Goal: Information Seeking & Learning: Learn about a topic

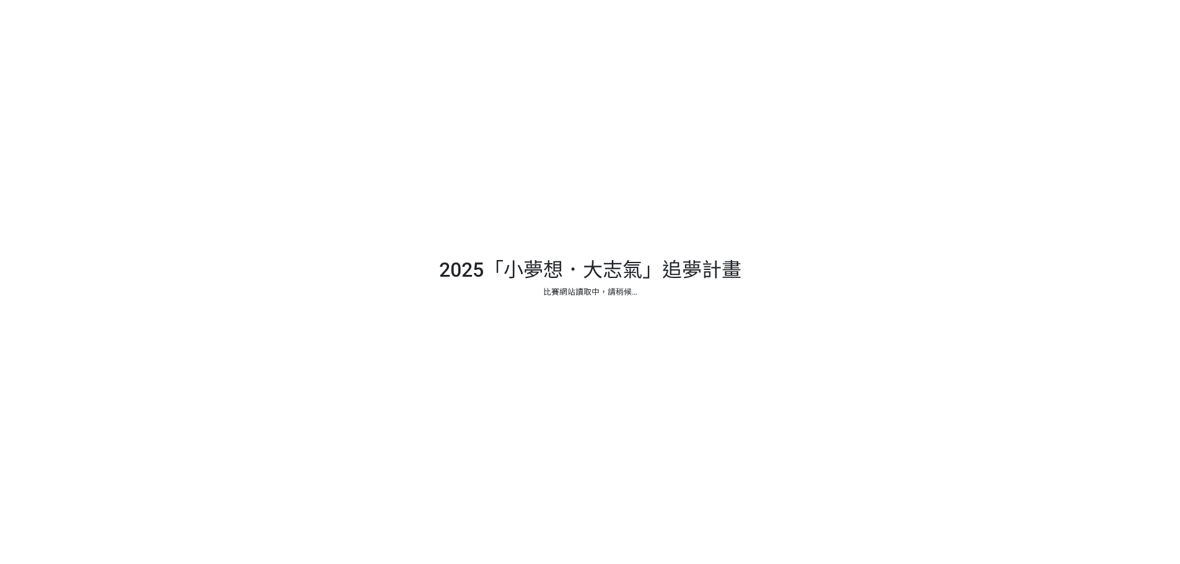
click at [634, 244] on div at bounding box center [590, 282] width 1180 height 564
click at [566, 273] on div at bounding box center [590, 282] width 1180 height 564
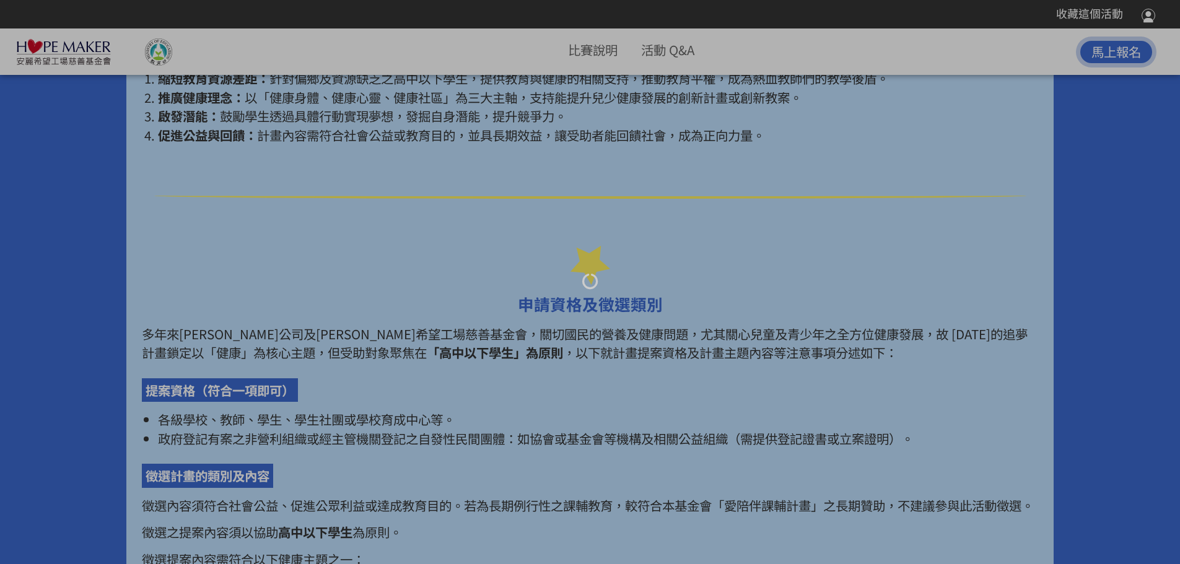
scroll to position [1053, 0]
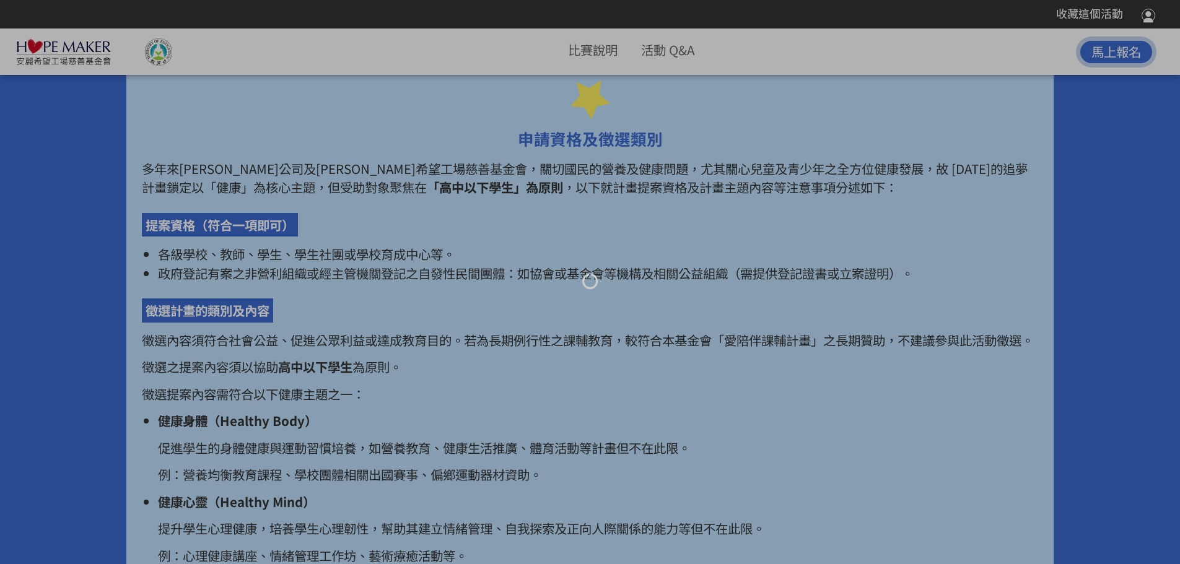
drag, startPoint x: 301, startPoint y: 157, endPoint x: 801, endPoint y: 190, distance: 501.7
click at [801, 190] on div at bounding box center [590, 282] width 1180 height 564
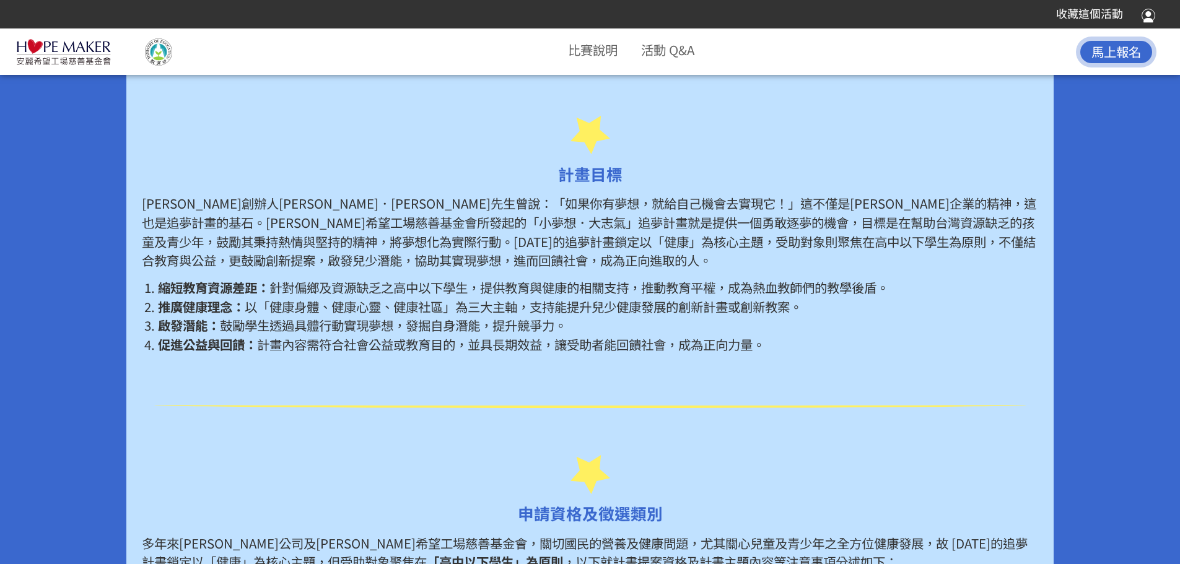
scroll to position [682, 0]
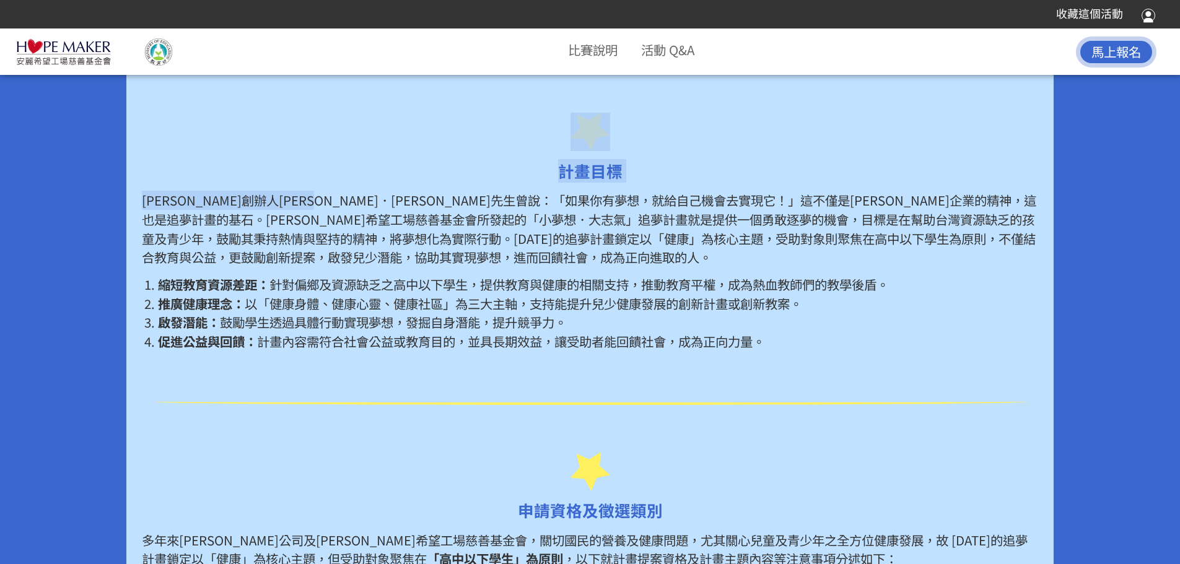
drag, startPoint x: 406, startPoint y: 190, endPoint x: 856, endPoint y: 359, distance: 480.6
type textarea "lo，ipsumdolor！」sitametcons，adipiscing。elitseddoeiusmo「tem．inc」utlaboreetdolorem…"
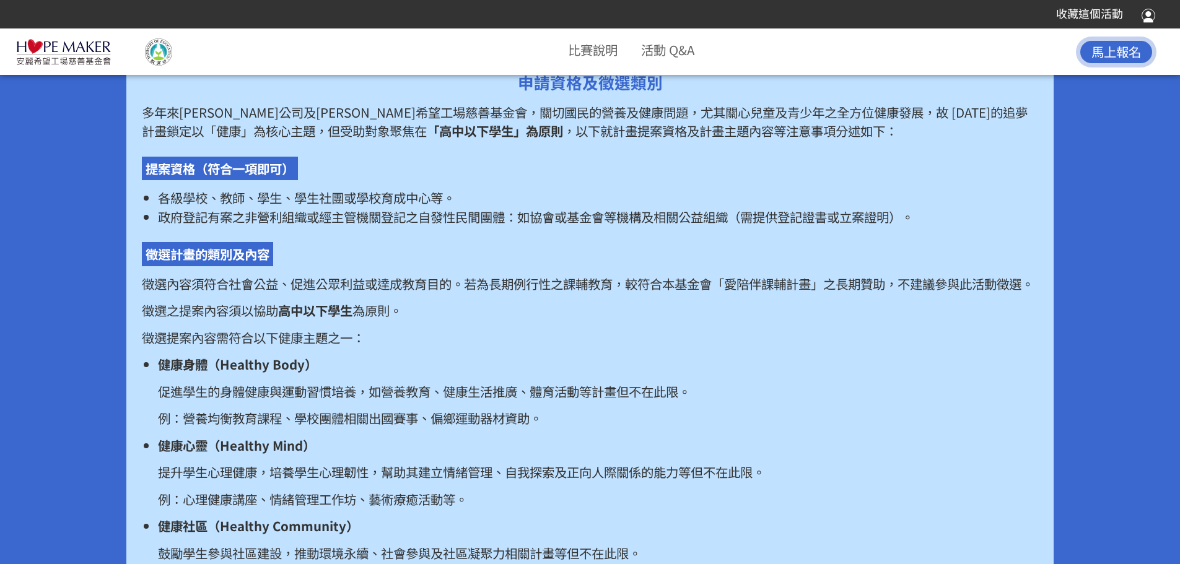
scroll to position [1115, 0]
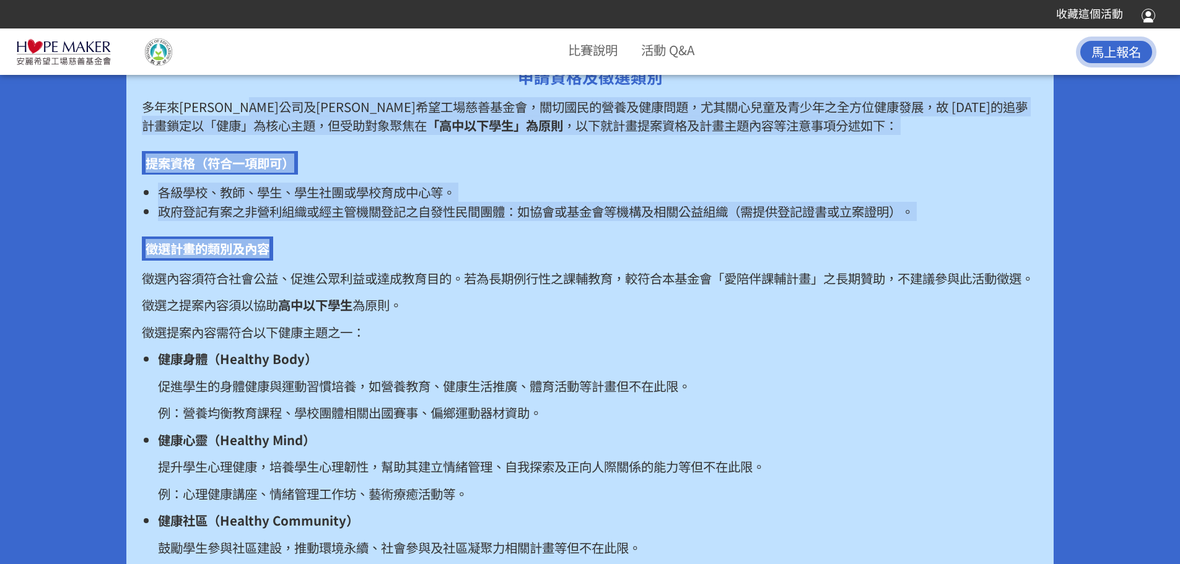
drag, startPoint x: 290, startPoint y: 105, endPoint x: 762, endPoint y: 221, distance: 486.2
click at [762, 221] on div "多年來[PERSON_NAME]公司及[PERSON_NAME]希望工場慈善基金會，關切國民的營養及健康問題，尤其關心兒童及青少年之全方位健康發展，故 [DA…" at bounding box center [590, 363] width 896 height 533
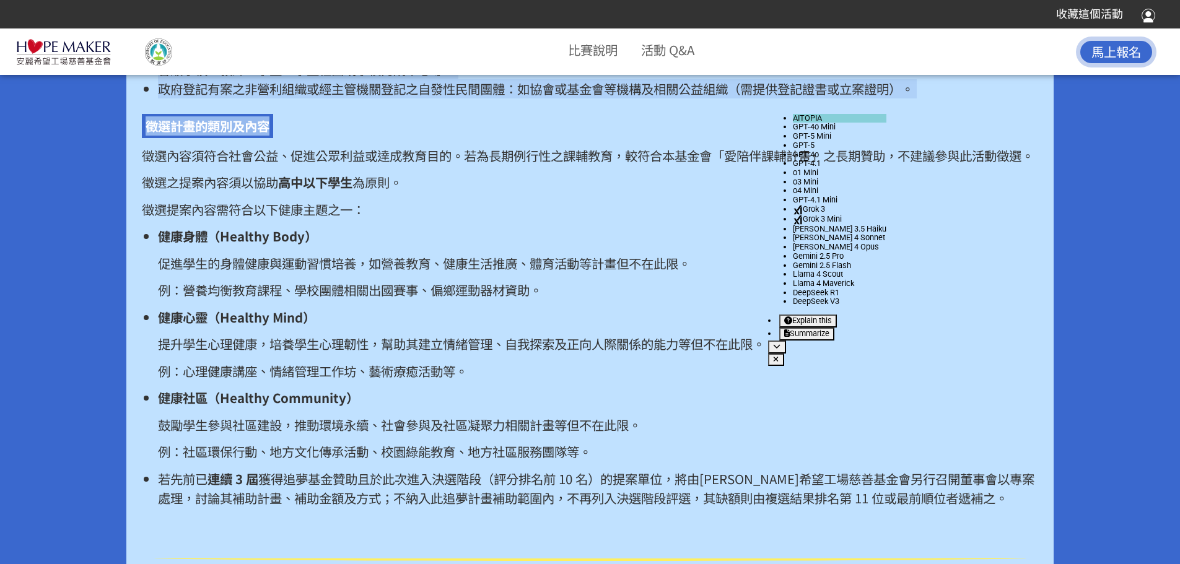
scroll to position [1239, 0]
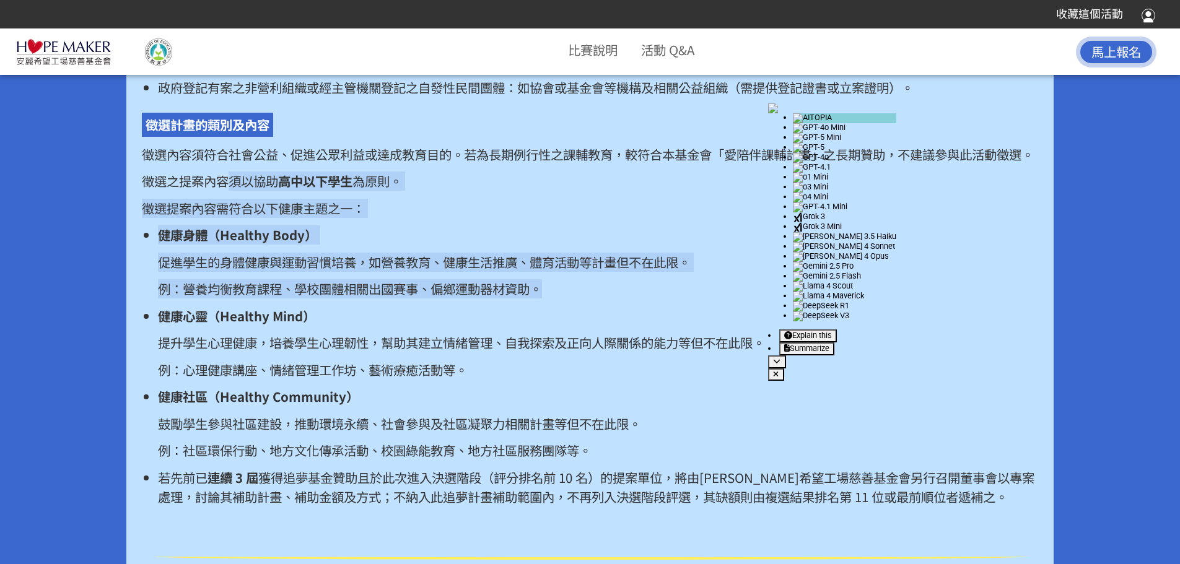
drag, startPoint x: 226, startPoint y: 200, endPoint x: 606, endPoint y: 304, distance: 394.6
click at [606, 304] on div "多年來[PERSON_NAME]公司及[PERSON_NAME]希望工場慈善基金會，關切國民的營養及健康問題，尤其關心兒童及青少年之全方位健康發展，故 [DA…" at bounding box center [590, 239] width 896 height 533
click at [584, 299] on p "例：營養均衡教育課程、學校團體相關出國賽事、偏鄉運動器材資助。" at bounding box center [598, 288] width 880 height 19
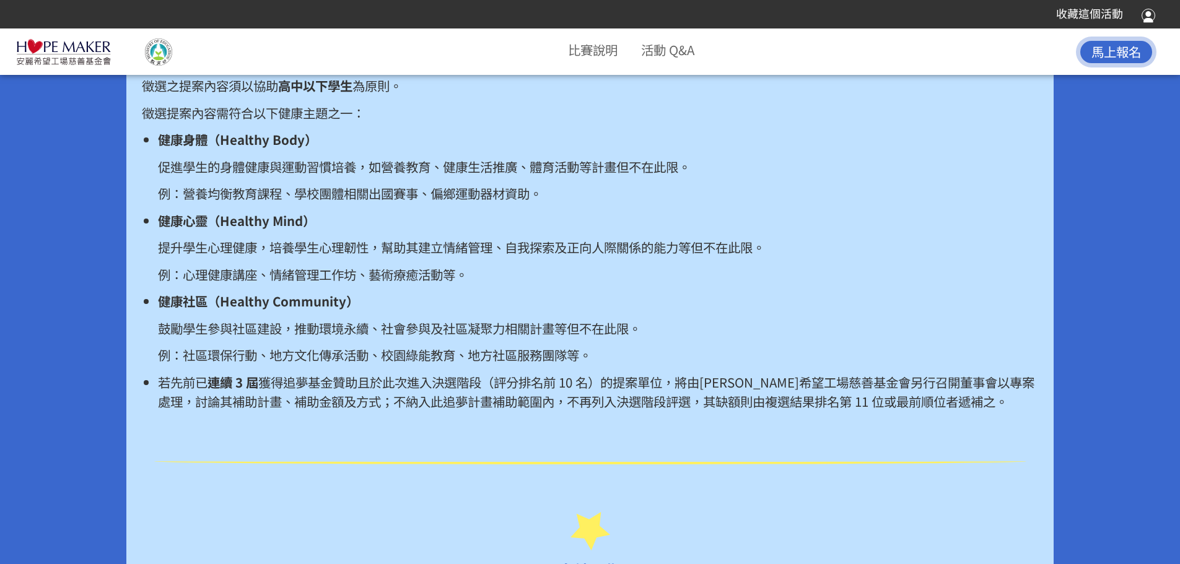
scroll to position [1363, 0]
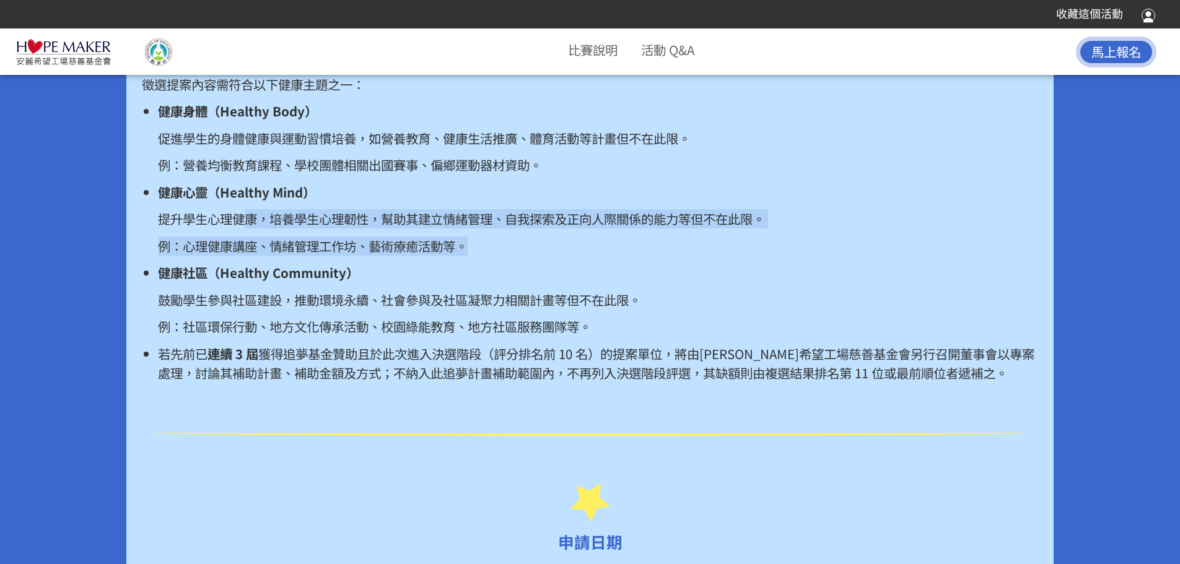
drag, startPoint x: 252, startPoint y: 239, endPoint x: 509, endPoint y: 256, distance: 257.1
click at [509, 256] on li "健康心靈（Healthy Mind） 提升學生心理健康，培養學生心理韌性，幫助其建立情緒管理、自我探索及正向人際關係的能力等但不在此限。 例：心理健康講座、情…" at bounding box center [598, 219] width 880 height 73
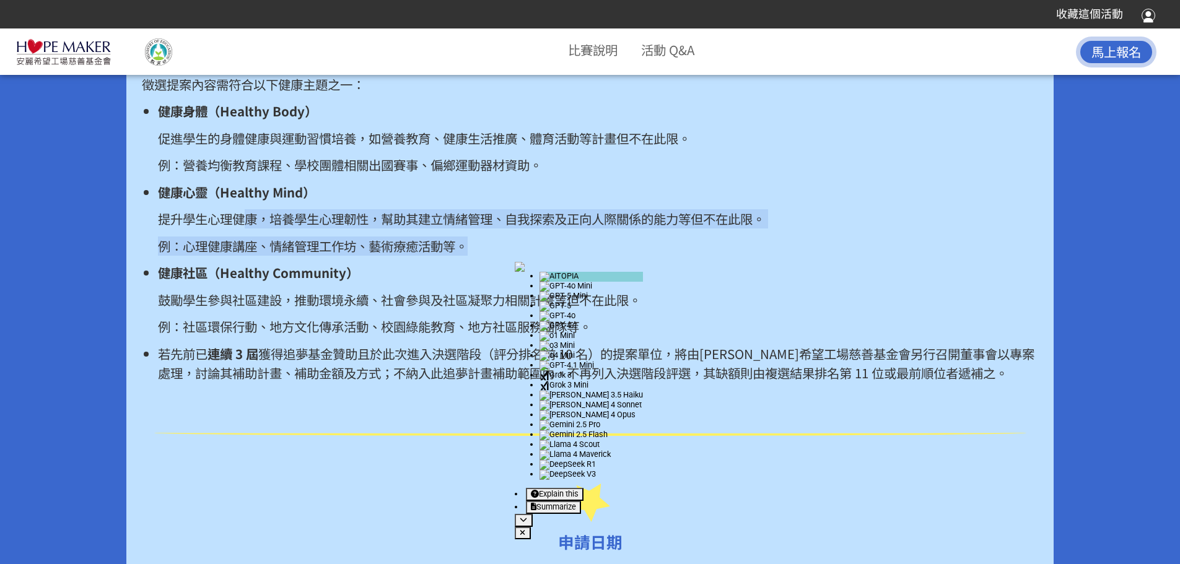
click at [509, 256] on p "例：心理健康講座、情緒管理工作坊、藝術療癒活動等。" at bounding box center [598, 246] width 880 height 19
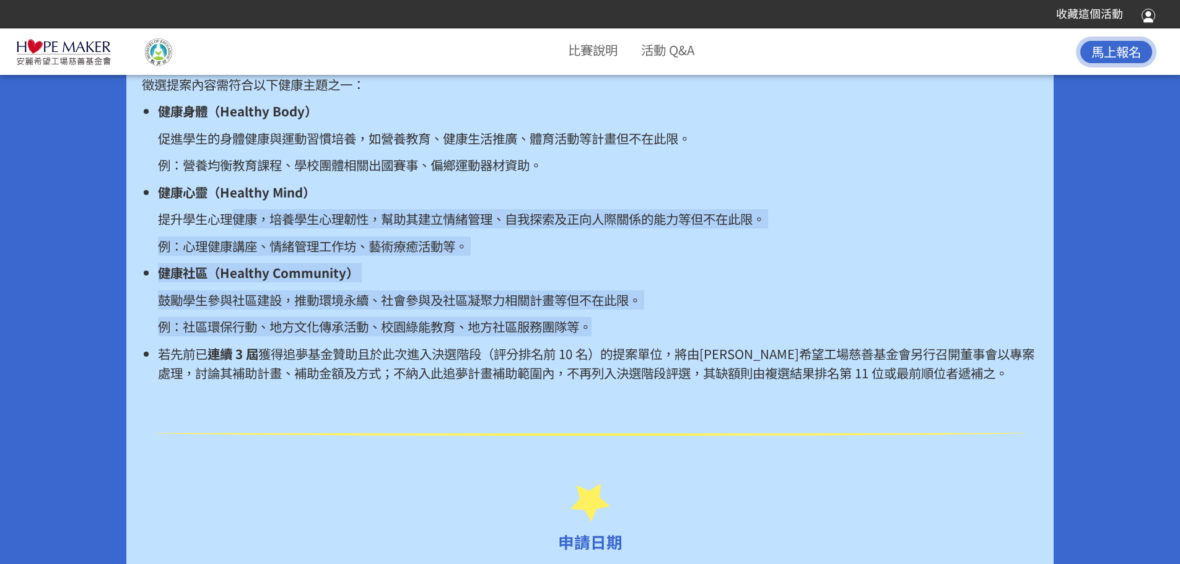
drag, startPoint x: 237, startPoint y: 242, endPoint x: 687, endPoint y: 330, distance: 458.5
click at [687, 330] on ul "健康身體（Healthy Body） 促進學生的身體健康與運動習慣培養，如營養教育、健康生活推廣、體育活動等計畫但不在此限。 例：營養均衡教育課程、學校團體相…" at bounding box center [590, 242] width 896 height 281
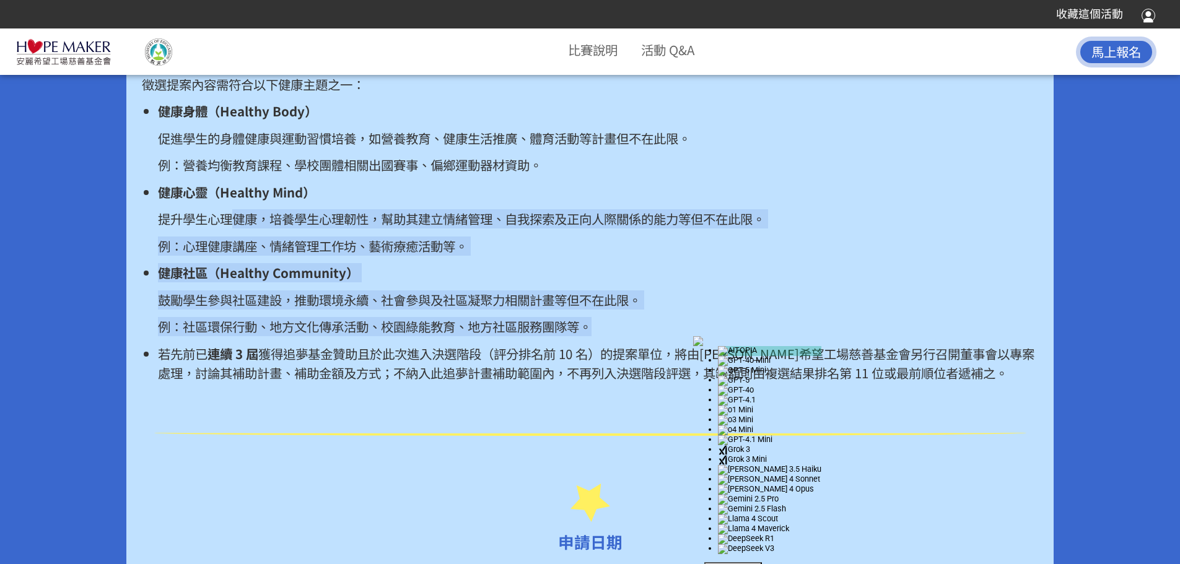
click at [527, 283] on p "健康社區（Healthy Community）" at bounding box center [598, 272] width 880 height 19
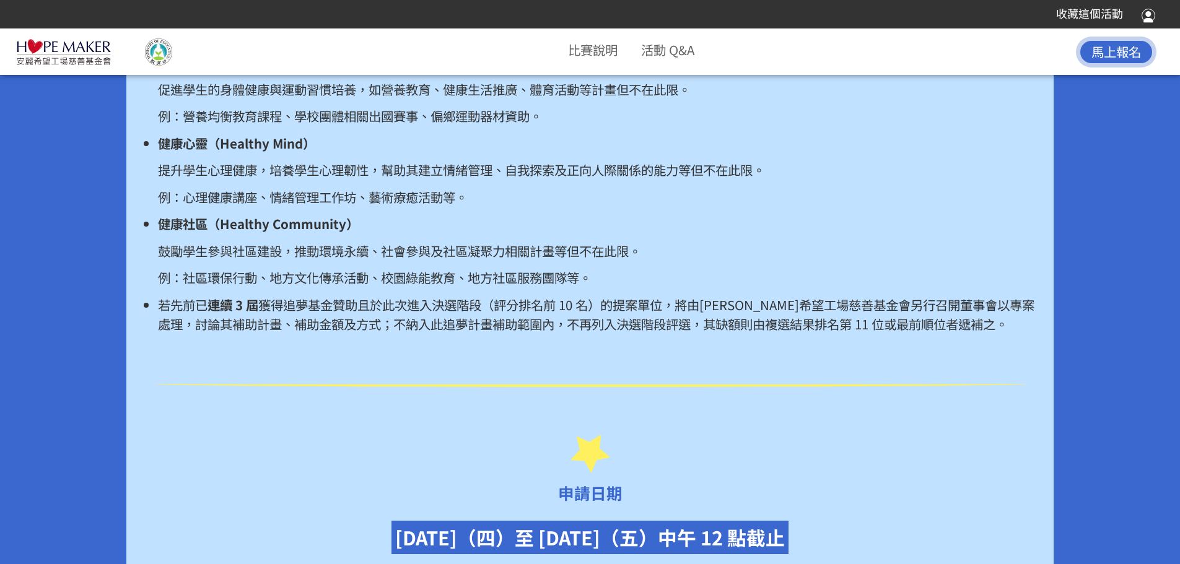
scroll to position [1487, 0]
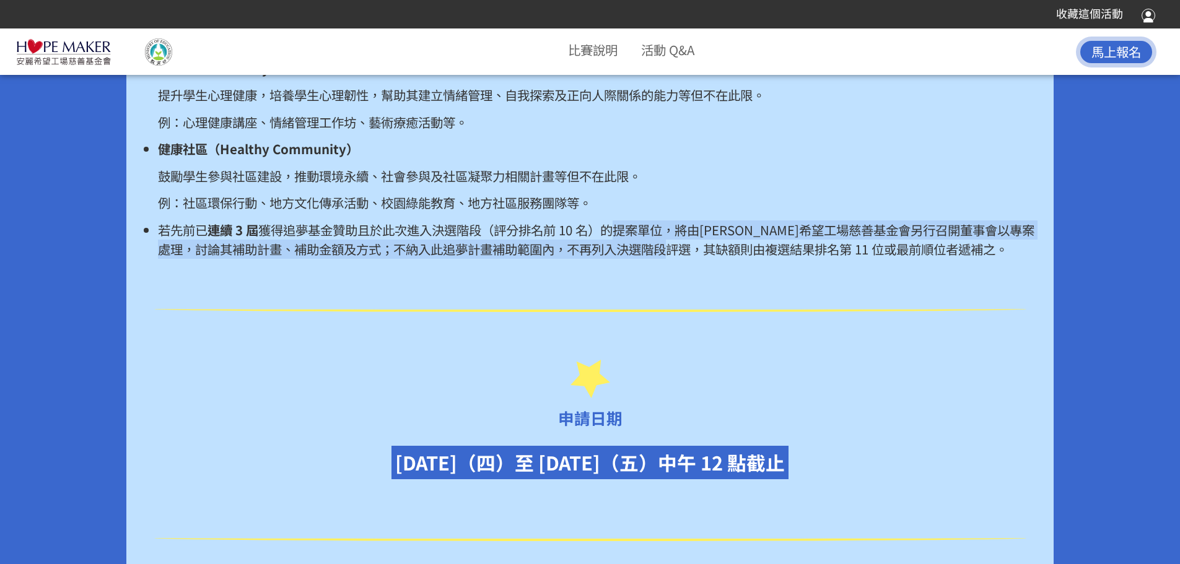
drag, startPoint x: 625, startPoint y: 253, endPoint x: 770, endPoint y: 271, distance: 146.0
click at [770, 258] on span "獲得追夢基金贊助且於此次進入決選階段（評分排名前 10 名）的提案單位，將由[PERSON_NAME]希望工場慈善基金會另行召開董事會以專案處理，討論其補助計…" at bounding box center [596, 240] width 877 height 38
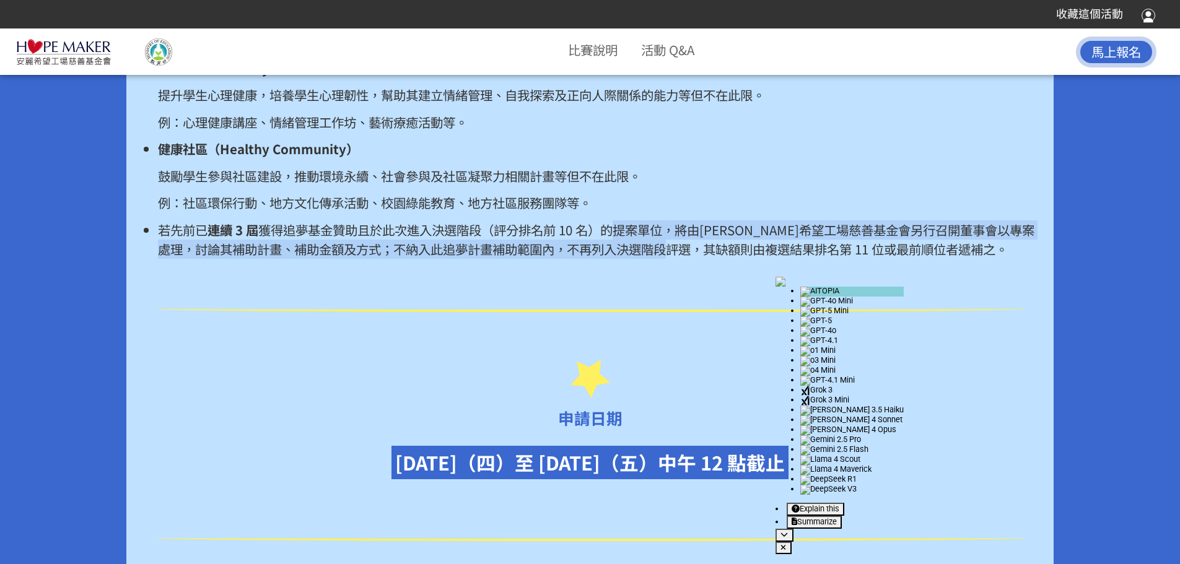
click at [770, 258] on span "獲得追夢基金贊助且於此次進入決選階段（評分排名前 10 名）的提案單位，將由[PERSON_NAME]希望工場慈善基金會另行召開董事會以專案處理，討論其補助計…" at bounding box center [596, 240] width 877 height 38
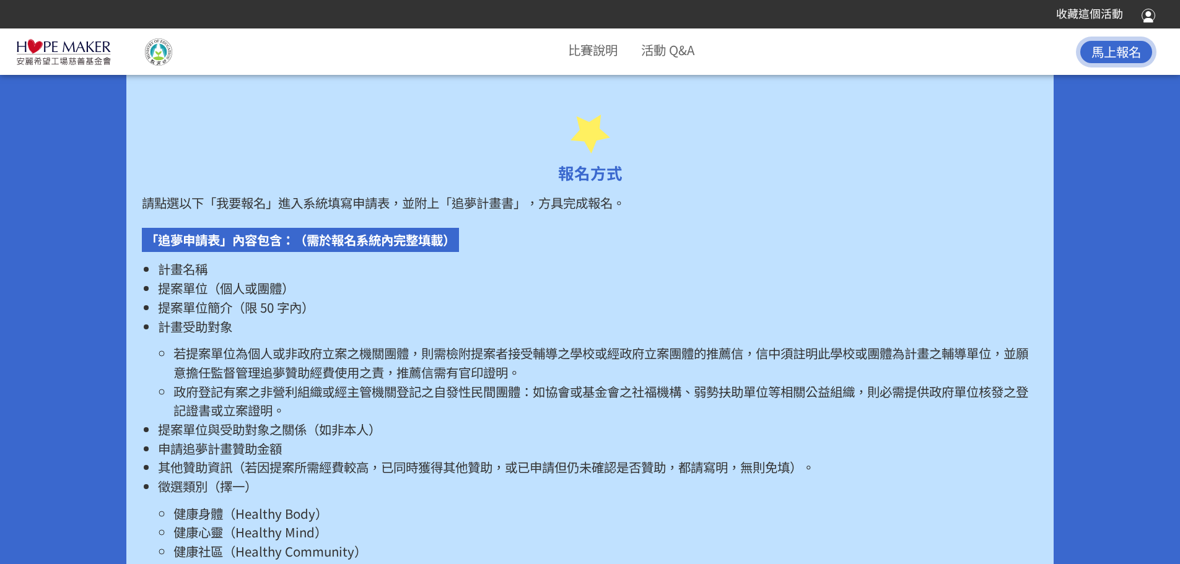
scroll to position [1983, 0]
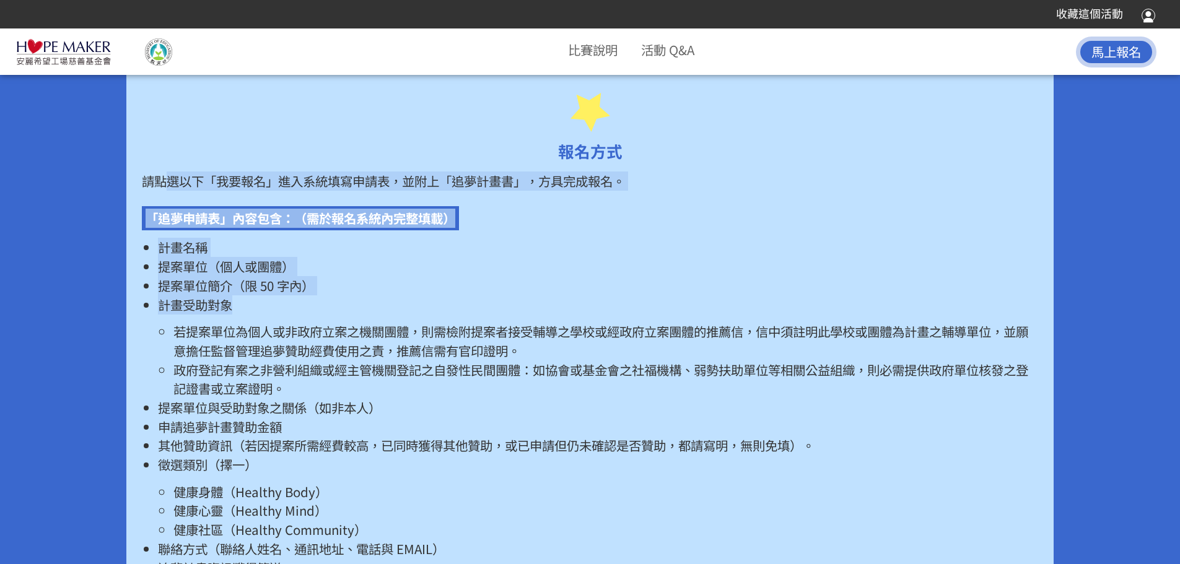
drag, startPoint x: 173, startPoint y: 193, endPoint x: 511, endPoint y: 320, distance: 360.8
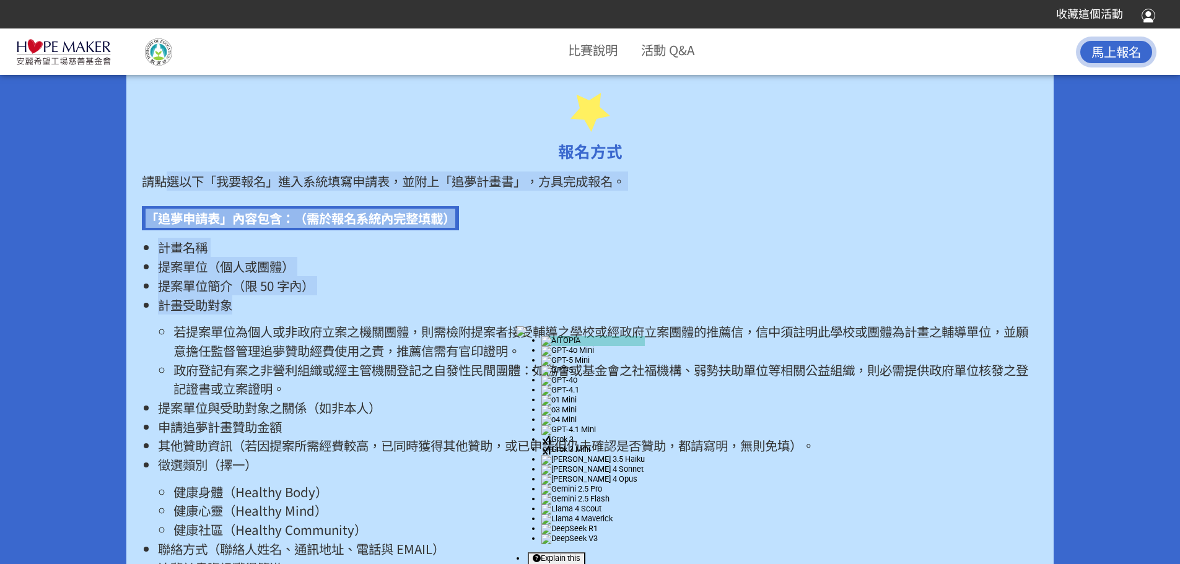
click at [511, 315] on p "計畫受助對象" at bounding box center [598, 305] width 880 height 19
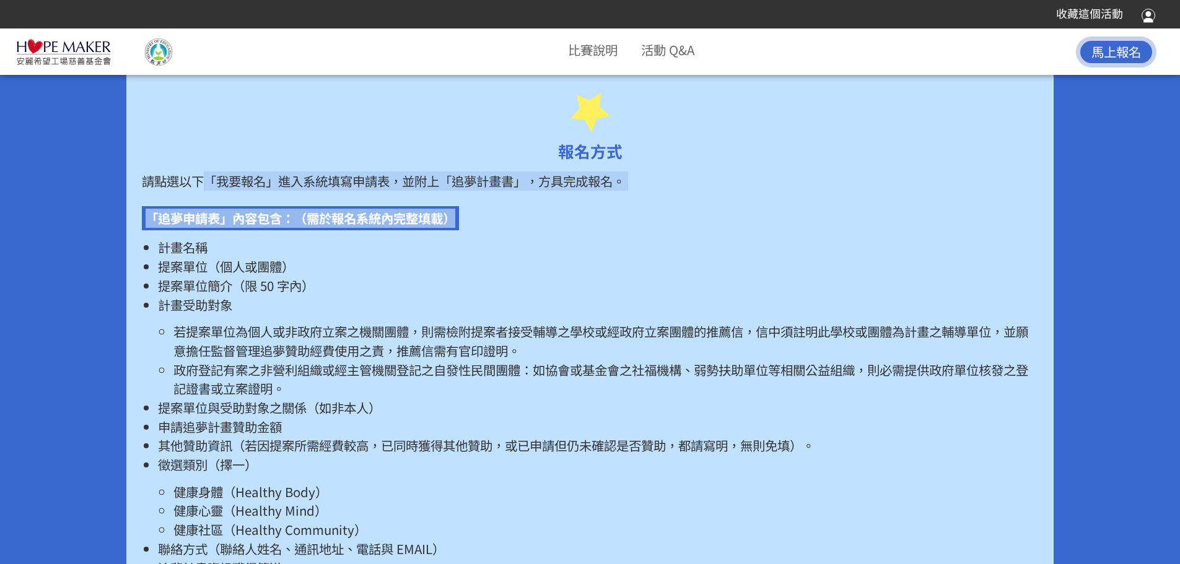
drag, startPoint x: 202, startPoint y: 197, endPoint x: 589, endPoint y: 213, distance: 386.9
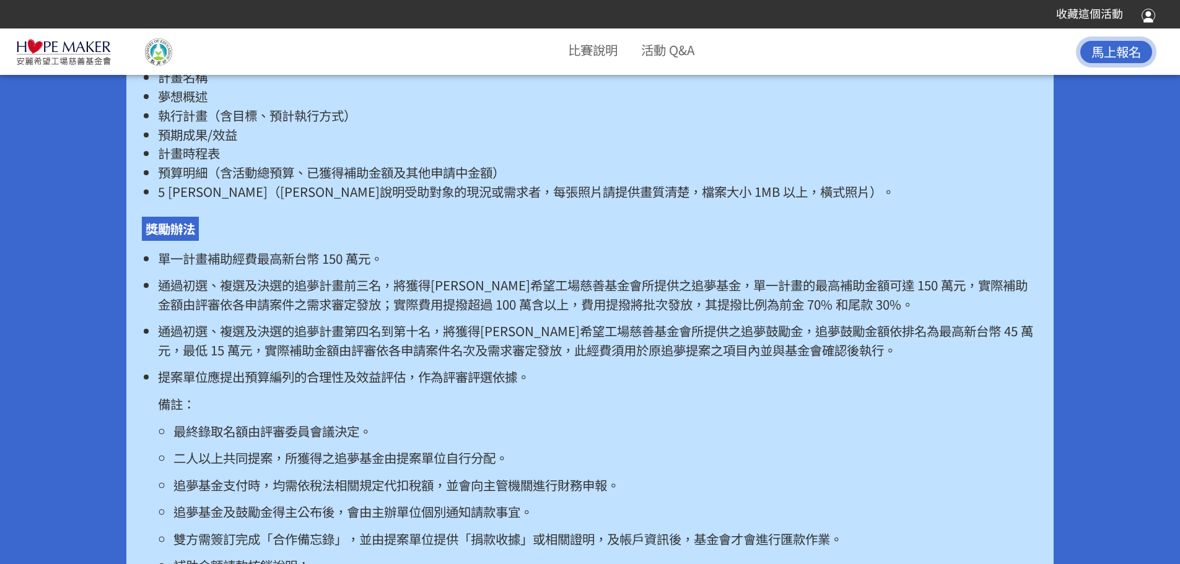
scroll to position [2478, 0]
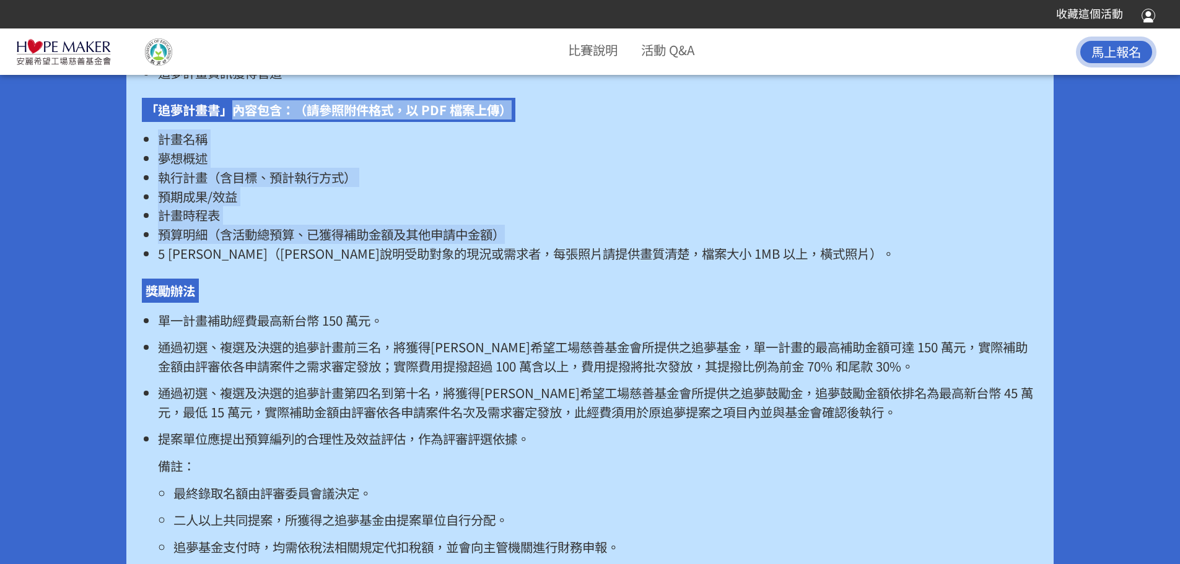
drag, startPoint x: 229, startPoint y: 124, endPoint x: 774, endPoint y: 262, distance: 562.5
click at [774, 262] on div "請點選以下「我要報名」進入系統填寫申請表，並附上「追夢計畫書」，方具完成報名。 「追夢申請表」內容包含：（需於報名系統內完整填載） 計畫名稱 提案單位（個人或…" at bounding box center [590, 189] width 896 height 1027
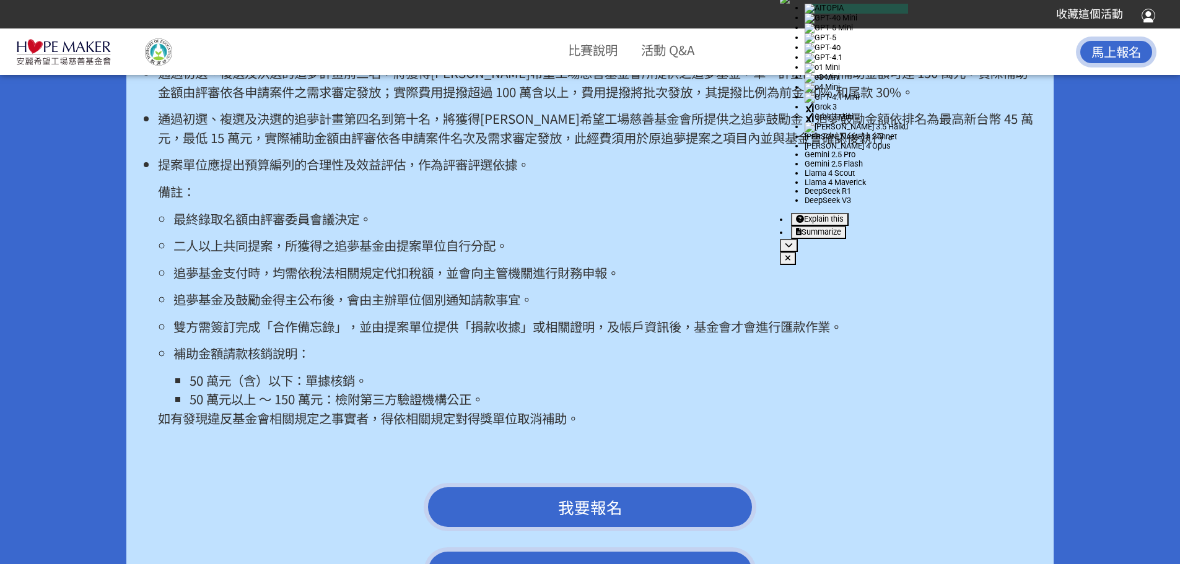
scroll to position [2788, 0]
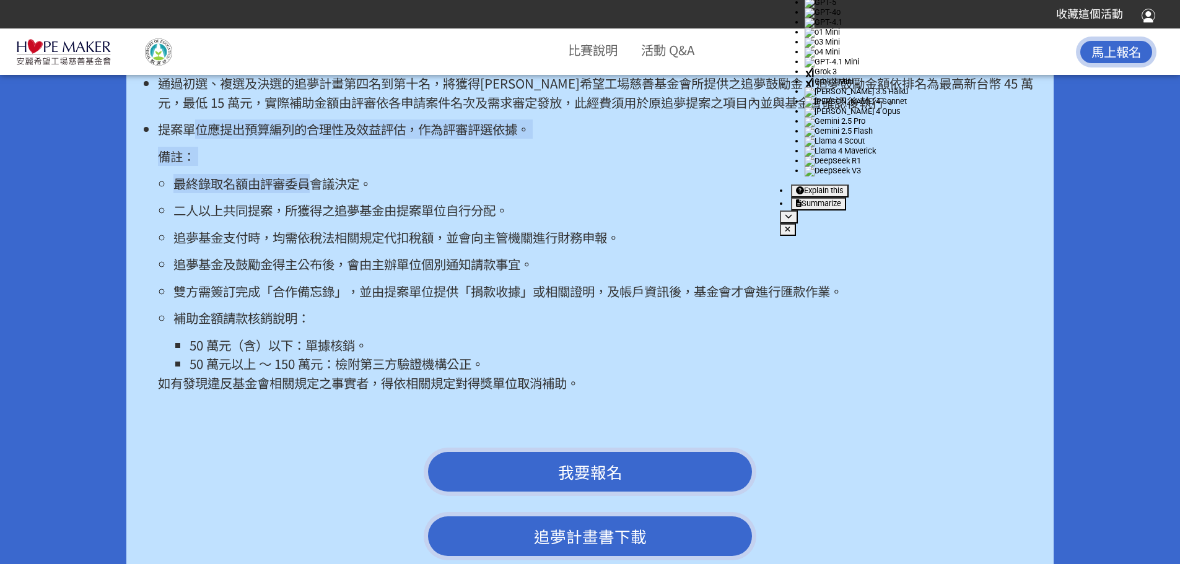
drag, startPoint x: 195, startPoint y: 153, endPoint x: 317, endPoint y: 211, distance: 135.8
click at [317, 211] on li "提案單位應提出預算編列的合理性及效益評估，作為評審評選依據。 備註： 最終錄取名額由評審委員會議決定。 二人以上共同提案，所獲得之追夢基金由提案單位自行分配。…" at bounding box center [598, 256] width 880 height 273
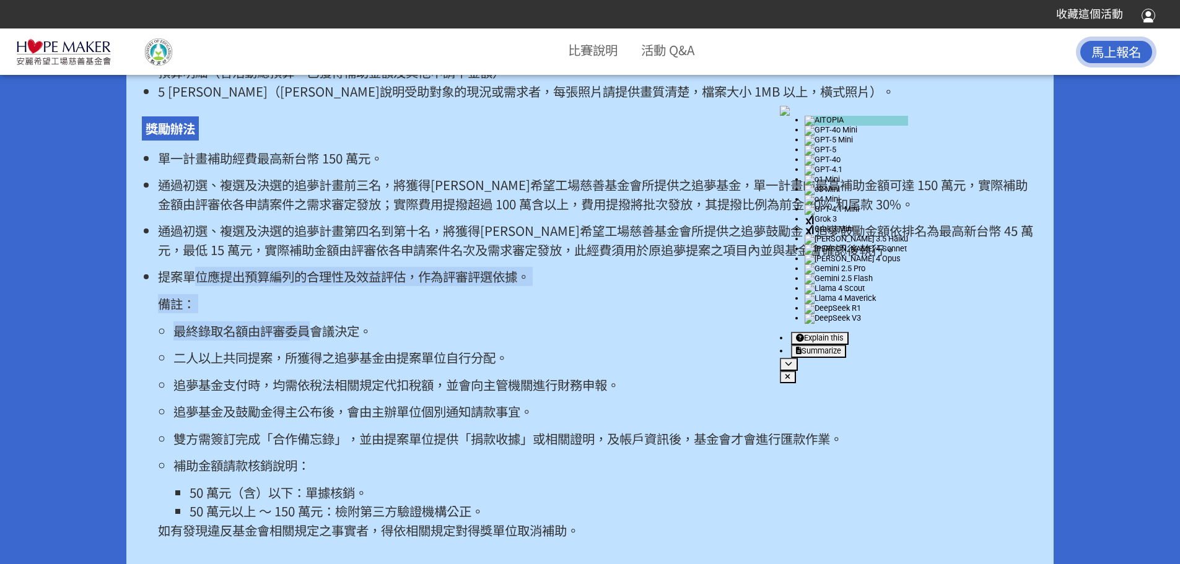
scroll to position [2602, 0]
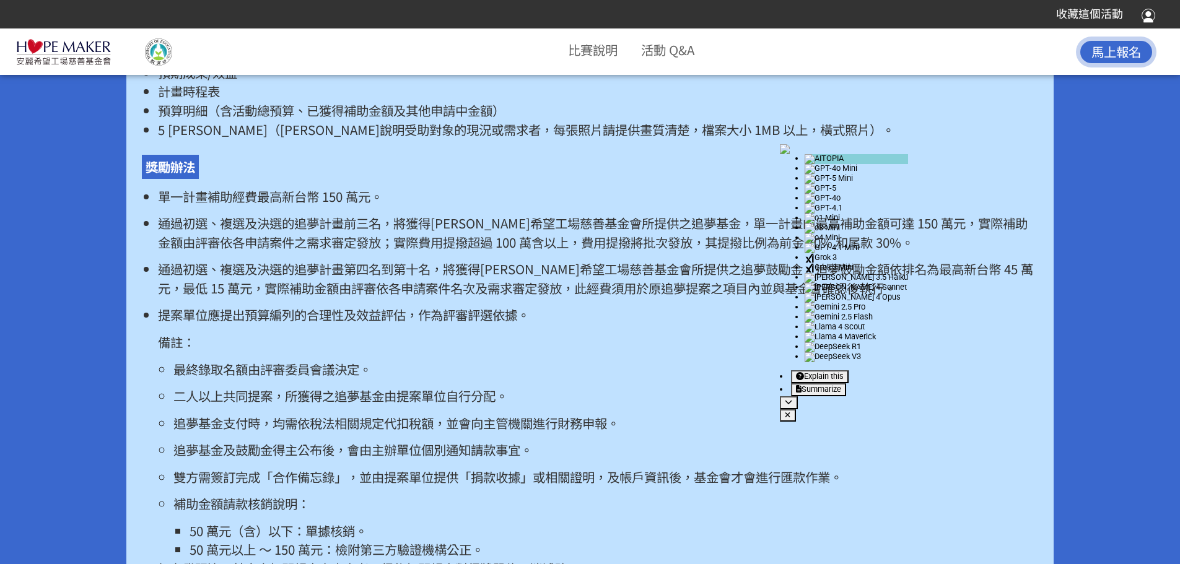
click at [183, 206] on p "單一計畫補助經費最高新台幣 150 萬元。" at bounding box center [598, 196] width 880 height 19
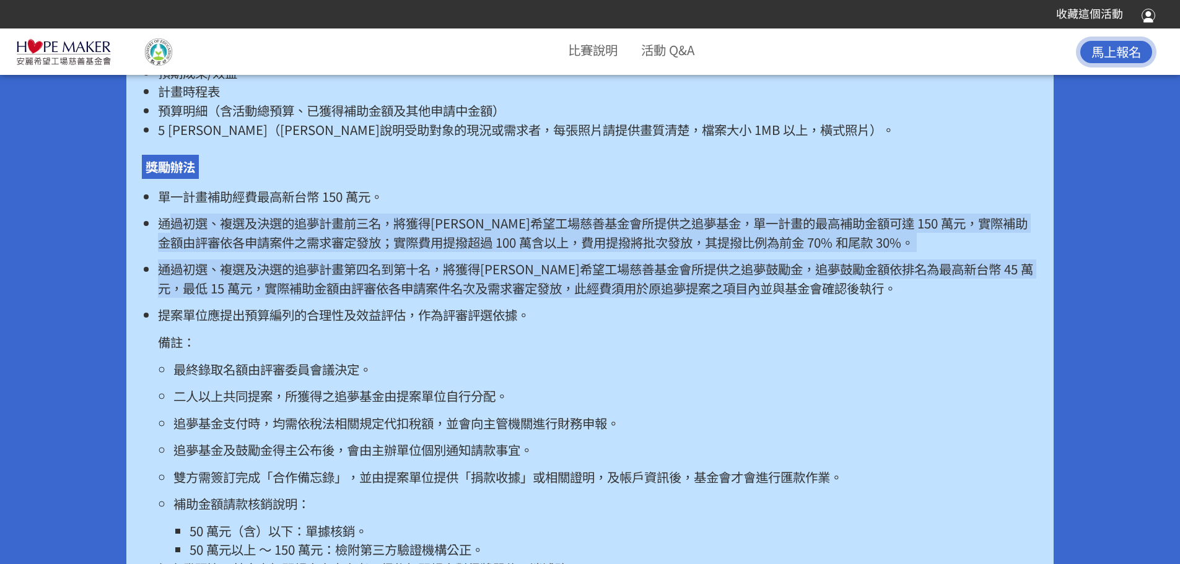
drag, startPoint x: 176, startPoint y: 242, endPoint x: 970, endPoint y: 303, distance: 796.7
click at [970, 303] on ul "單一計畫補助經費最高新台幣 150 萬元。 通過初選、複選及決選的追夢計畫前三名，將獲得[PERSON_NAME]希望工場慈善基金會所提供之追夢基金，單一計畫…" at bounding box center [590, 383] width 896 height 392
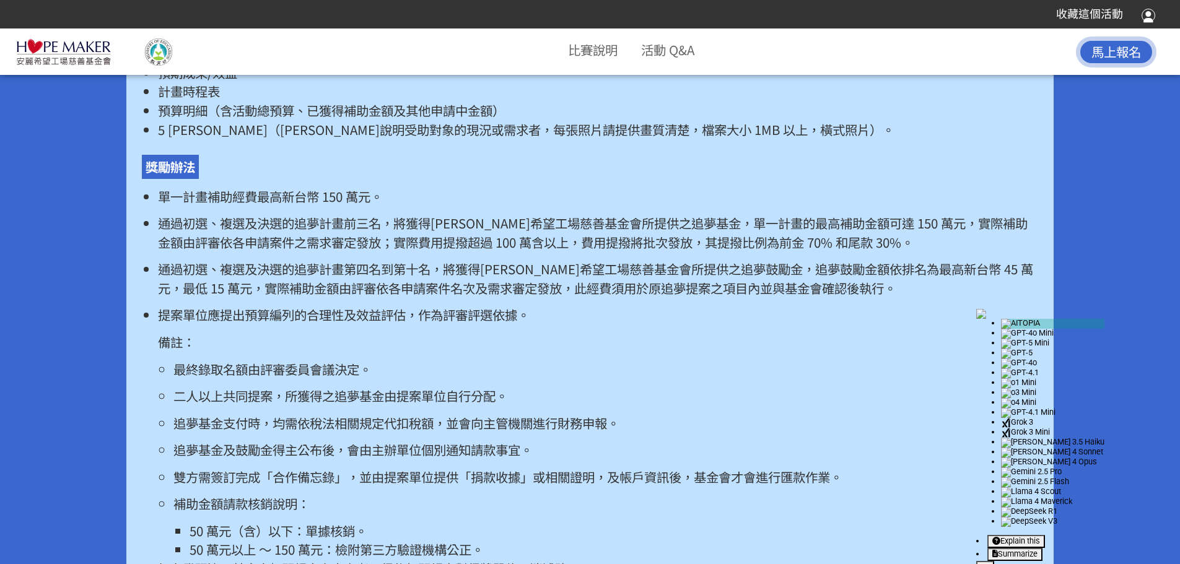
click at [501, 325] on p "提案單位應提出預算編列的合理性及效益評估，作為評審評選依據。" at bounding box center [598, 314] width 880 height 19
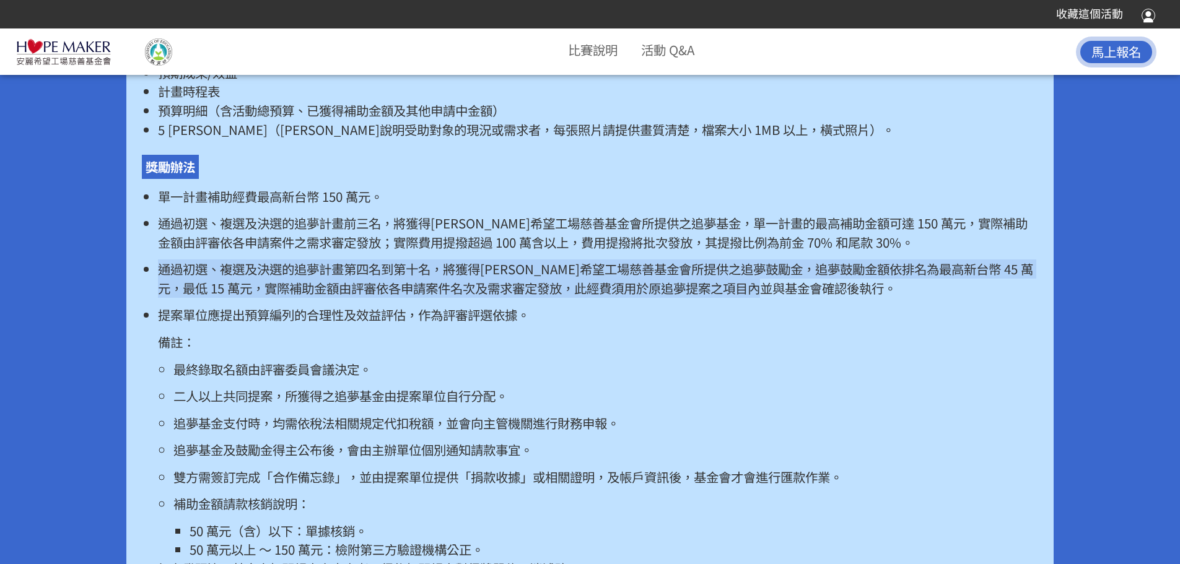
drag, startPoint x: 153, startPoint y: 287, endPoint x: 870, endPoint y: 304, distance: 717.1
click at [870, 297] on li "通過初選、複選及決選的追夢計畫第四名到第十名，將獲得[PERSON_NAME]希望工場慈善基金會所提供之追夢鼓勵金，追夢鼓勵金額依排名為最高新台幣 45 萬元…" at bounding box center [598, 279] width 880 height 38
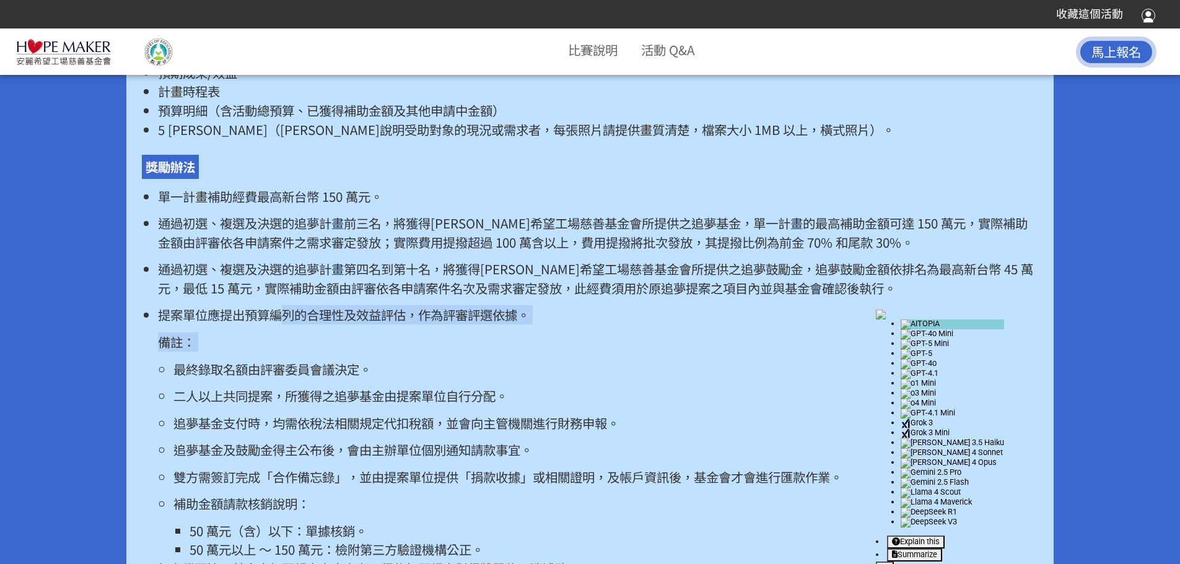
drag, startPoint x: 281, startPoint y: 337, endPoint x: 500, endPoint y: 372, distance: 221.6
click at [500, 372] on li "提案單位應提出預算編列的合理性及效益評估，作為評審評選依據。 備註： 最終錄取名額由評審委員會議決定。 二人以上共同提案，所獲得之追夢基金由提案單位自行分配。…" at bounding box center [598, 441] width 880 height 273
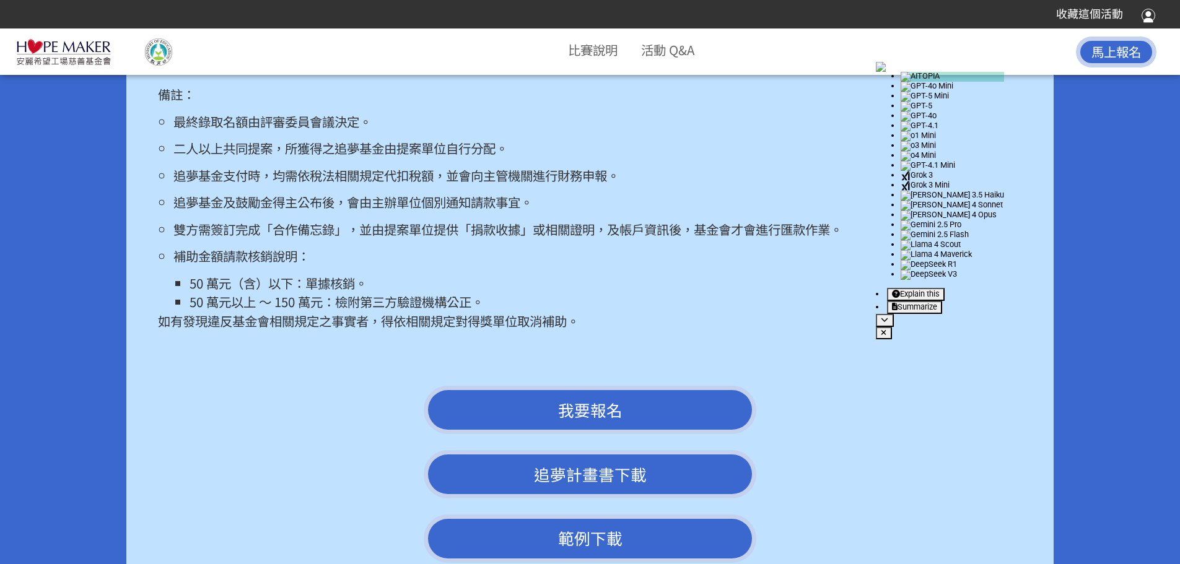
click at [358, 131] on p "最終錄取名額由評審委員會議決定。" at bounding box center [605, 121] width 864 height 19
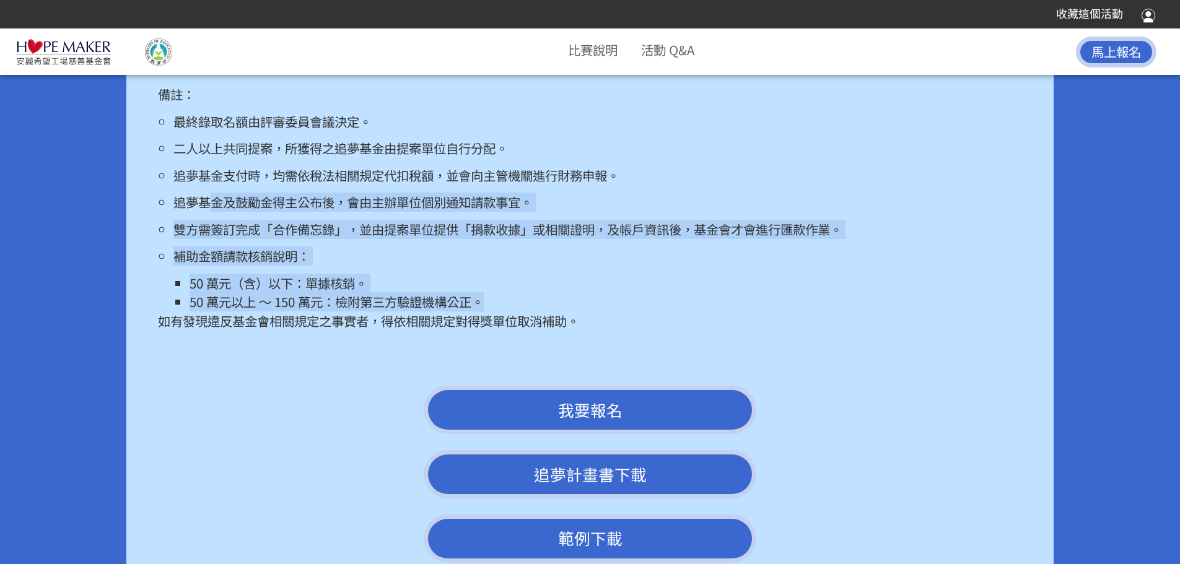
drag, startPoint x: 217, startPoint y: 220, endPoint x: 592, endPoint y: 293, distance: 382.5
click at [645, 312] on ul "最終錄取名額由評審委員會議決定。 二人以上共同提案，所獲得之追夢基金由提案單位自行分配。 追夢基金支付時，均需依稅法相關規定代扣稅額，並會向主管機關進行財務申…" at bounding box center [598, 212] width 880 height 200
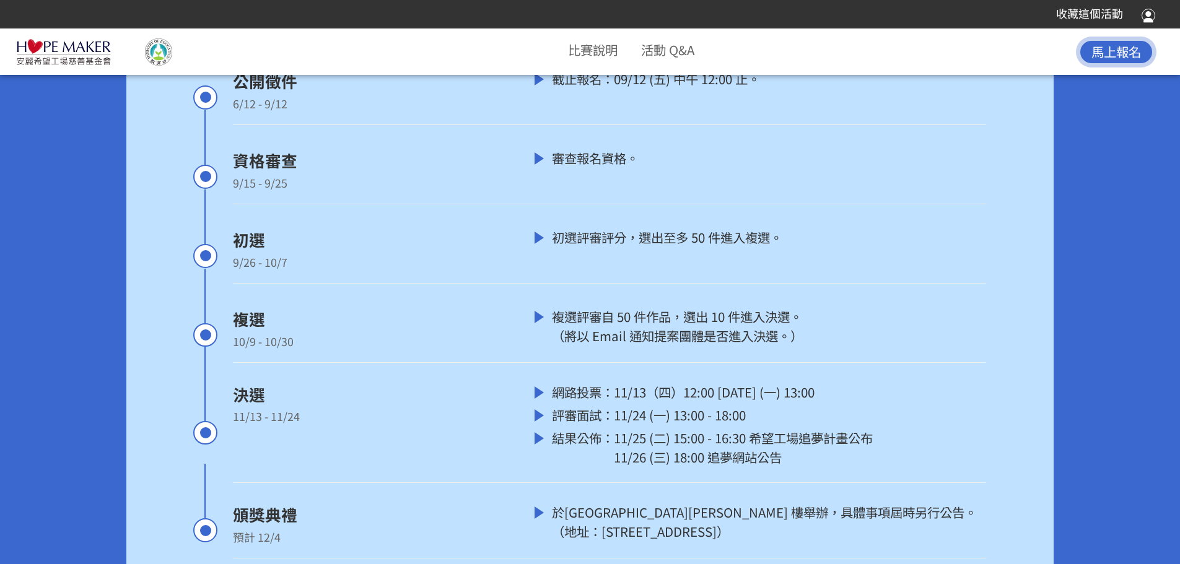
scroll to position [4647, 0]
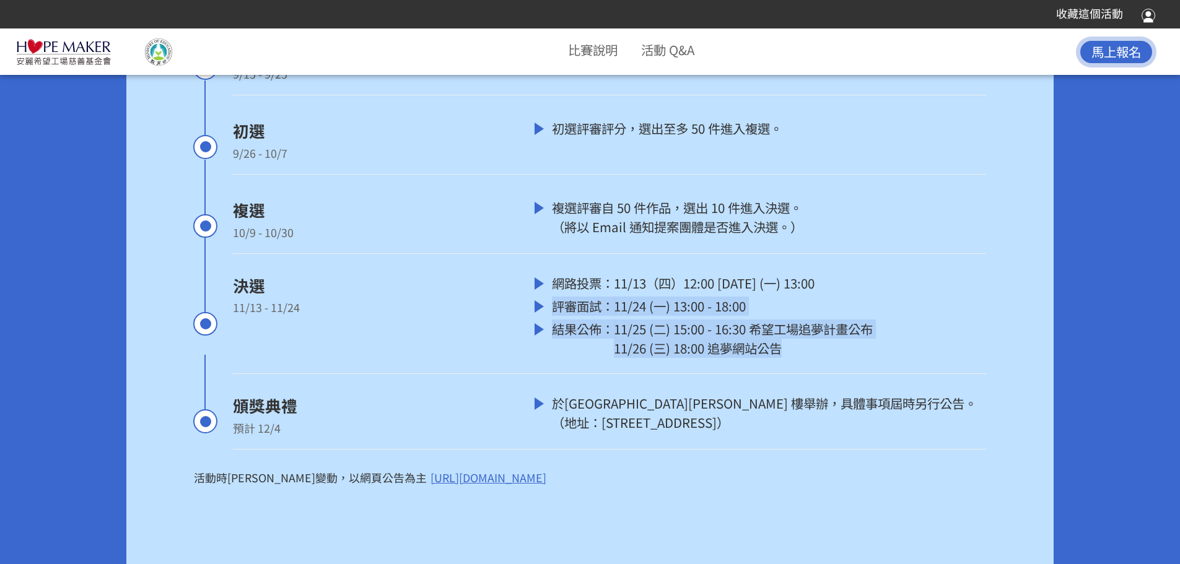
drag, startPoint x: 551, startPoint y: 327, endPoint x: 828, endPoint y: 366, distance: 279.0
click at [828, 362] on div "網路投票： 11/13（四）12:00 [DATE] (一) 13:00 評審面試： 11/24 (一) 13:00 - 18:00 結果公佈： 11/25 …" at bounding box center [761, 318] width 452 height 88
click at [828, 358] on div "11/25 (二) 15:00 - 16:30 希望工場追夢計畫公布 11/26 (三) 18:00 追夢網站公告" at bounding box center [743, 339] width 259 height 38
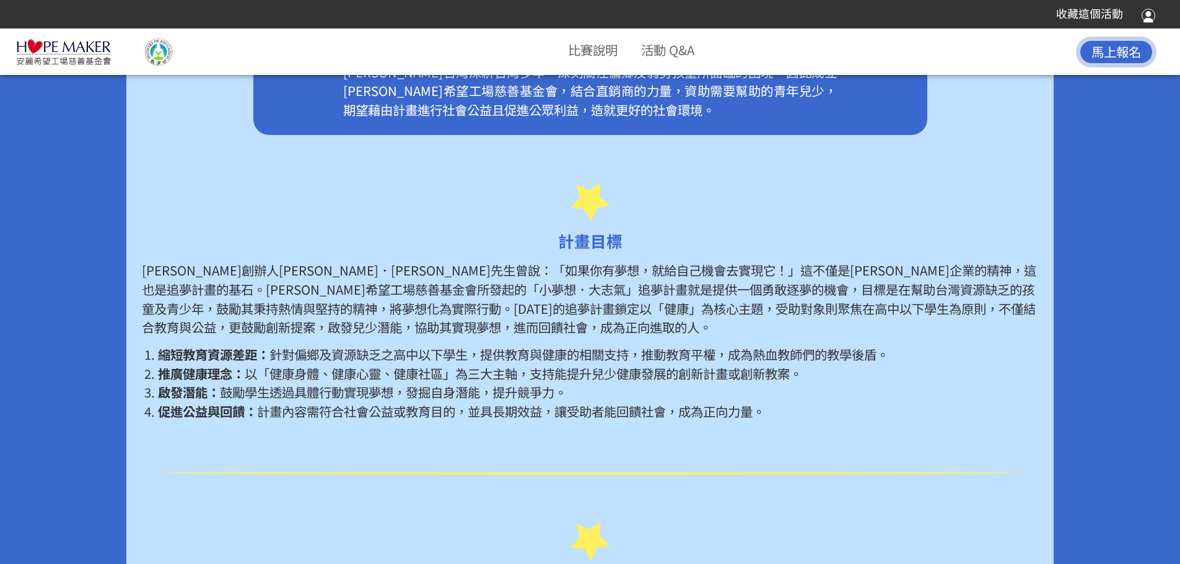
scroll to position [620, 0]
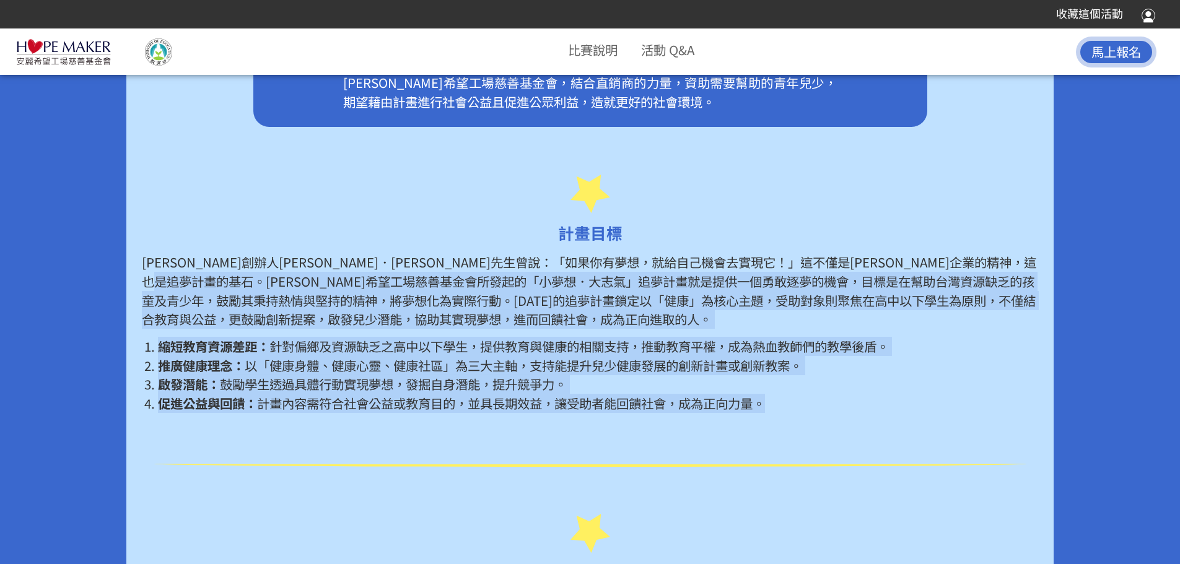
drag, startPoint x: 440, startPoint y: 277, endPoint x: 807, endPoint y: 404, distance: 388.8
click at [807, 404] on div "[PERSON_NAME]創辦人[PERSON_NAME]．[PERSON_NAME]先生曾說：「如果你有夢想，就給自己機會去實現它！」這不僅是[PERSON…" at bounding box center [590, 333] width 896 height 160
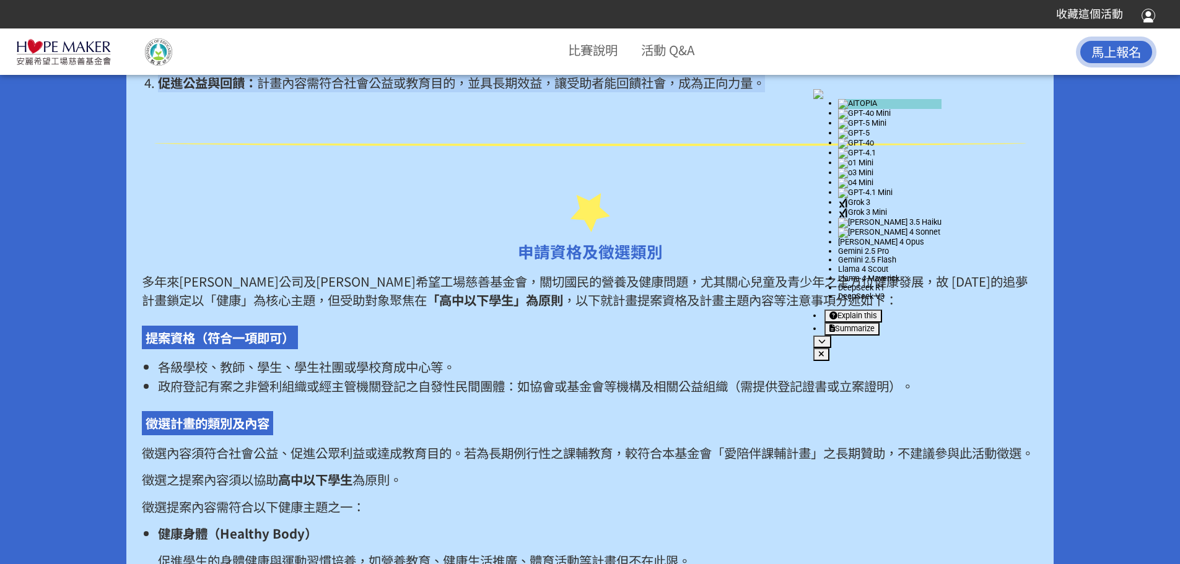
scroll to position [929, 0]
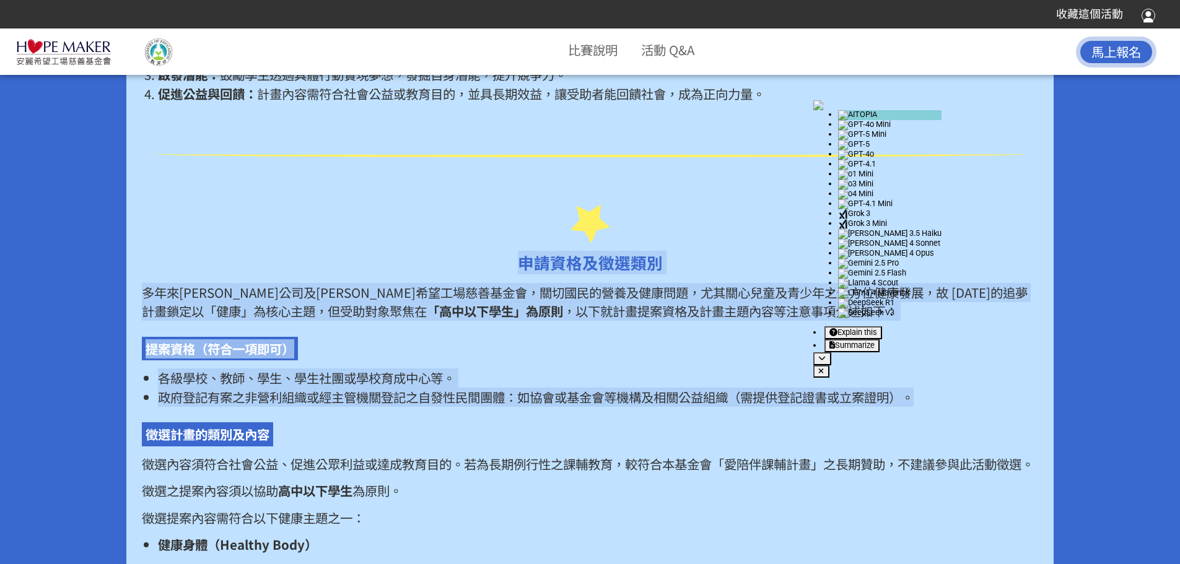
drag, startPoint x: 518, startPoint y: 264, endPoint x: 952, endPoint y: 397, distance: 454.3
click at [952, 397] on div "申請資格及徵選類別 多年來[PERSON_NAME]公司及[PERSON_NAME]希望工場慈善基金會，關切國民的營養及健康問題，尤其關心兒童及青少年之全方位…" at bounding box center [590, 510] width 928 height 612
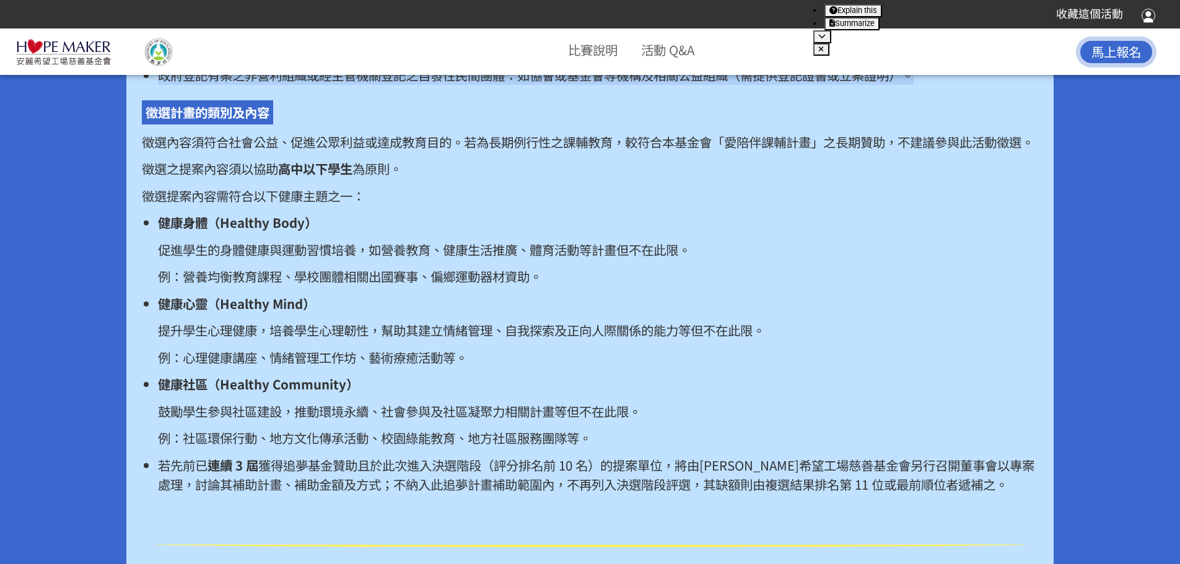
scroll to position [1177, 0]
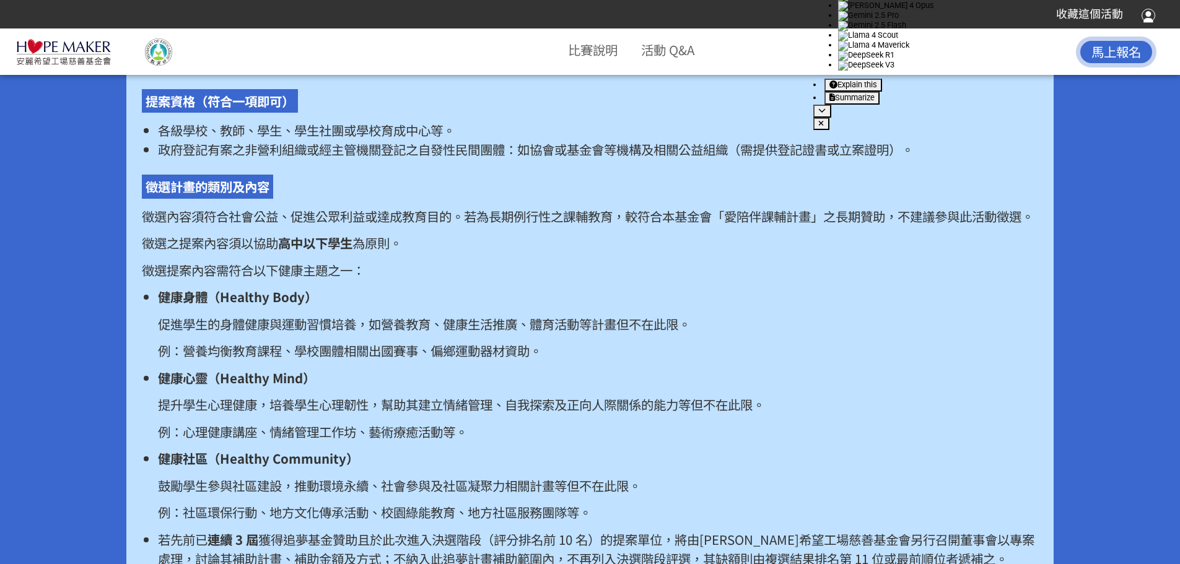
click at [209, 185] on span "徵選計畫的類別及內容" at bounding box center [208, 186] width 124 height 19
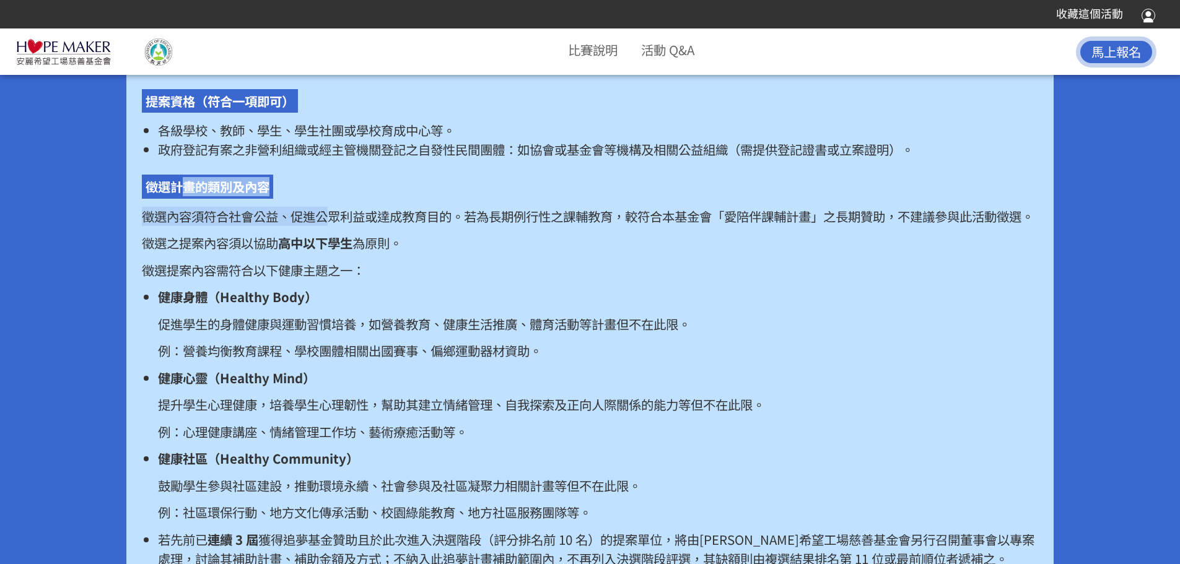
drag, startPoint x: 179, startPoint y: 188, endPoint x: 333, endPoint y: 221, distance: 157.6
click at [333, 221] on div "多年來[PERSON_NAME]公司及[PERSON_NAME]希望工場慈善基金會，關切國民的營養及健康問題，尤其關心兒童及青少年之全方位健康發展，故 [DA…" at bounding box center [590, 301] width 896 height 533
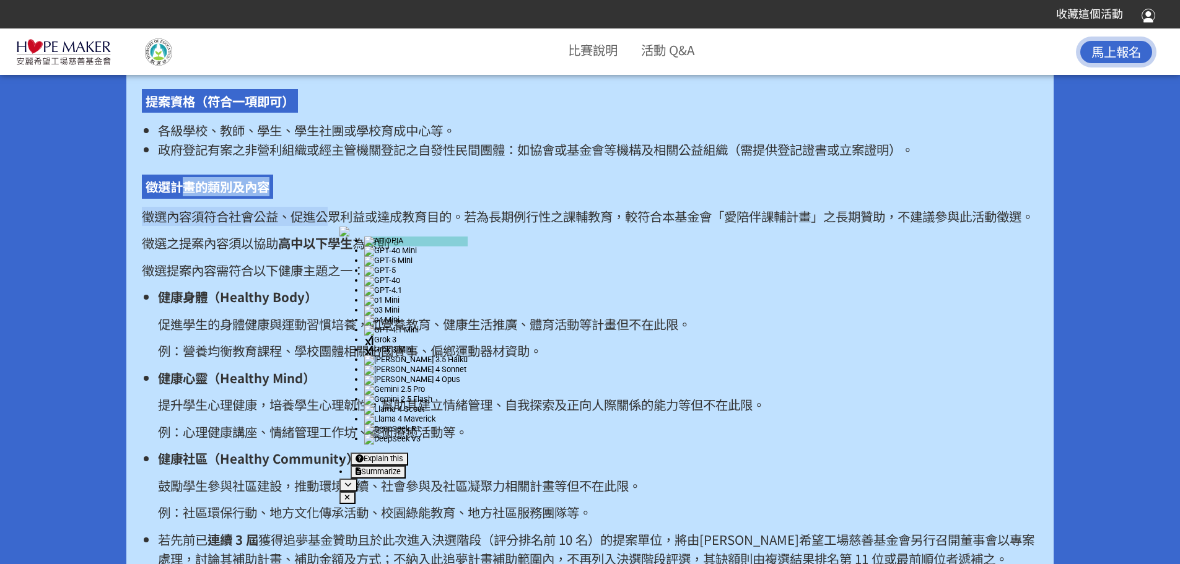
click at [333, 221] on p "徵選內容須符合社會公益、促進公眾利益或達成教育目的。若為長期例行性之課輔教育，較符合本基金會「愛陪伴課輔計畫」之長期贊助，不建議參與此活動徵選。" at bounding box center [590, 216] width 896 height 19
click at [252, 226] on p "徵選內容須符合社會公益、促進公眾利益或達成教育目的。若為長期例行性之課輔教育，較符合本基金會「愛陪伴課輔計畫」之長期贊助，不建議參與此活動徵選。" at bounding box center [590, 216] width 896 height 19
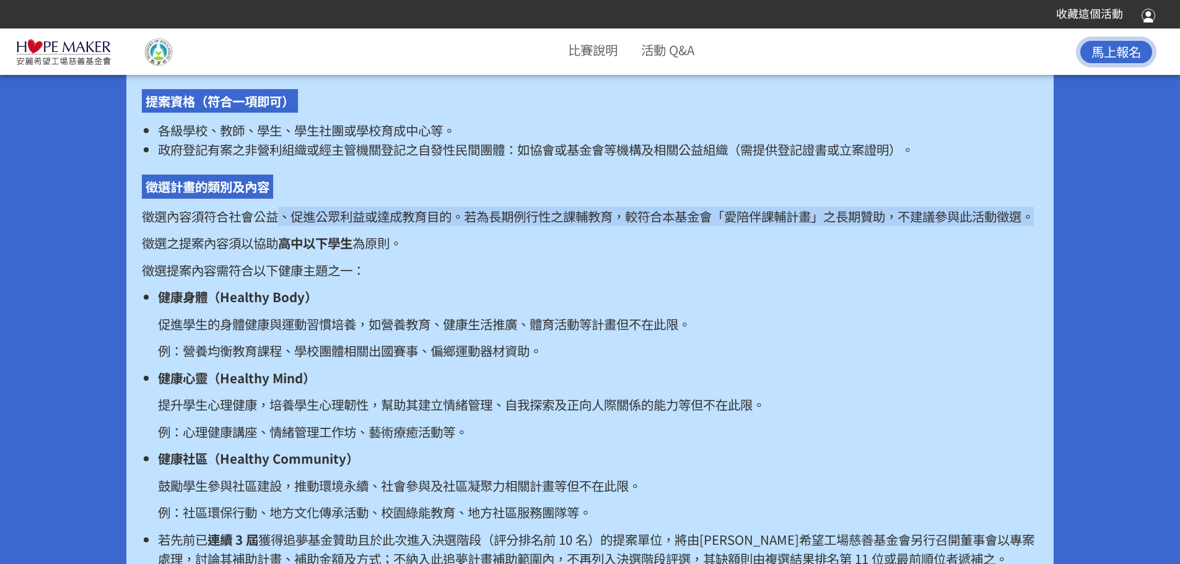
drag, startPoint x: 281, startPoint y: 221, endPoint x: 420, endPoint y: 227, distance: 138.9
click at [420, 226] on p "徵選內容須符合社會公益、促進公眾利益或達成教育目的。若為長期例行性之課輔教育，較符合本基金會「愛陪伴課輔計畫」之長期贊助，不建議參與此活動徵選。" at bounding box center [590, 216] width 896 height 19
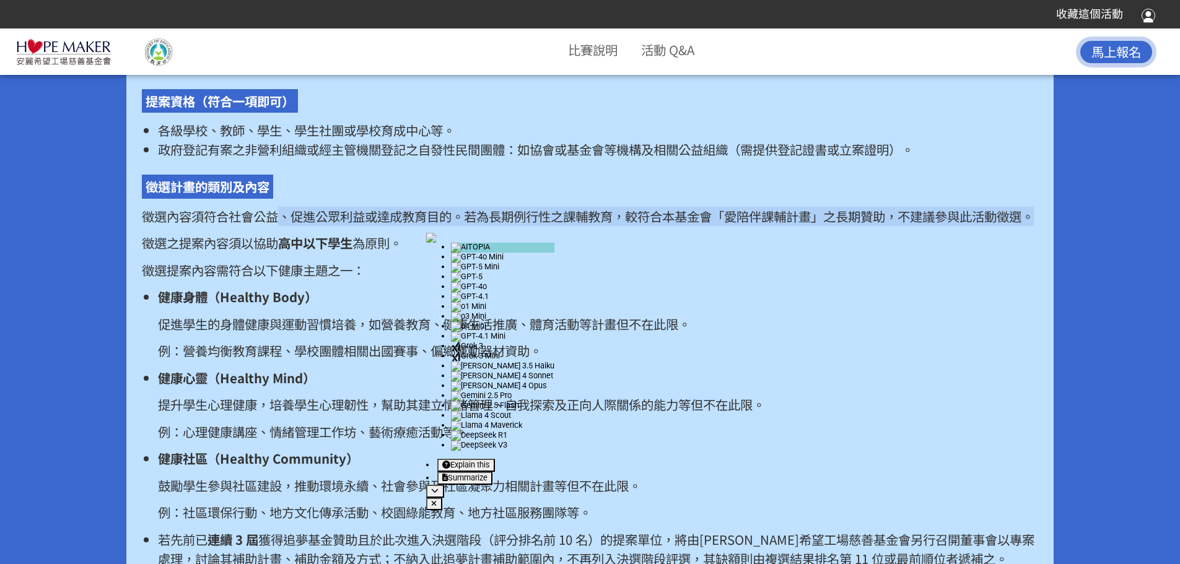
click at [420, 226] on p "徵選內容須符合社會公益、促進公眾利益或達成教育目的。若為長期例行性之課輔教育，較符合本基金會「愛陪伴課輔計畫」之長期贊助，不建議參與此活動徵選。" at bounding box center [590, 216] width 896 height 19
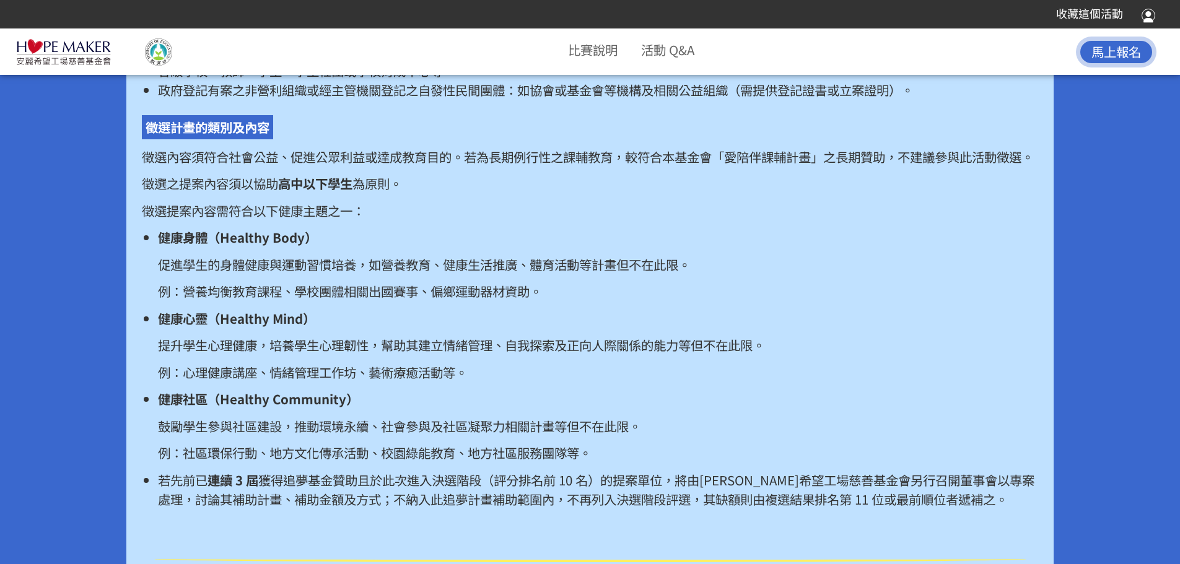
scroll to position [1053, 0]
